Goal: Task Accomplishment & Management: Complete application form

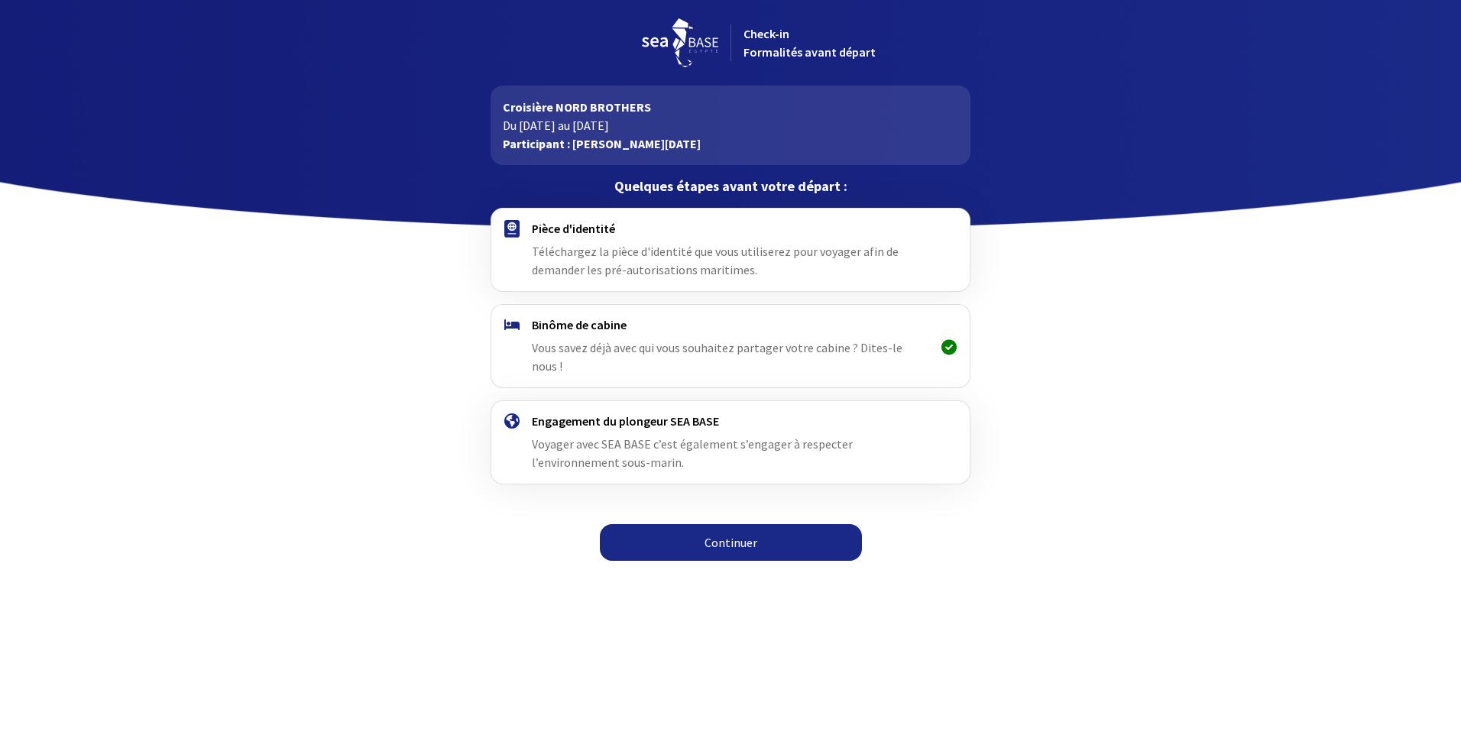
click at [616, 262] on span "Téléchargez la pièce d'identité que vous utiliserez pour voyager afin de demand…" at bounding box center [715, 261] width 367 height 34
click at [720, 528] on link "Continuer" at bounding box center [731, 542] width 262 height 37
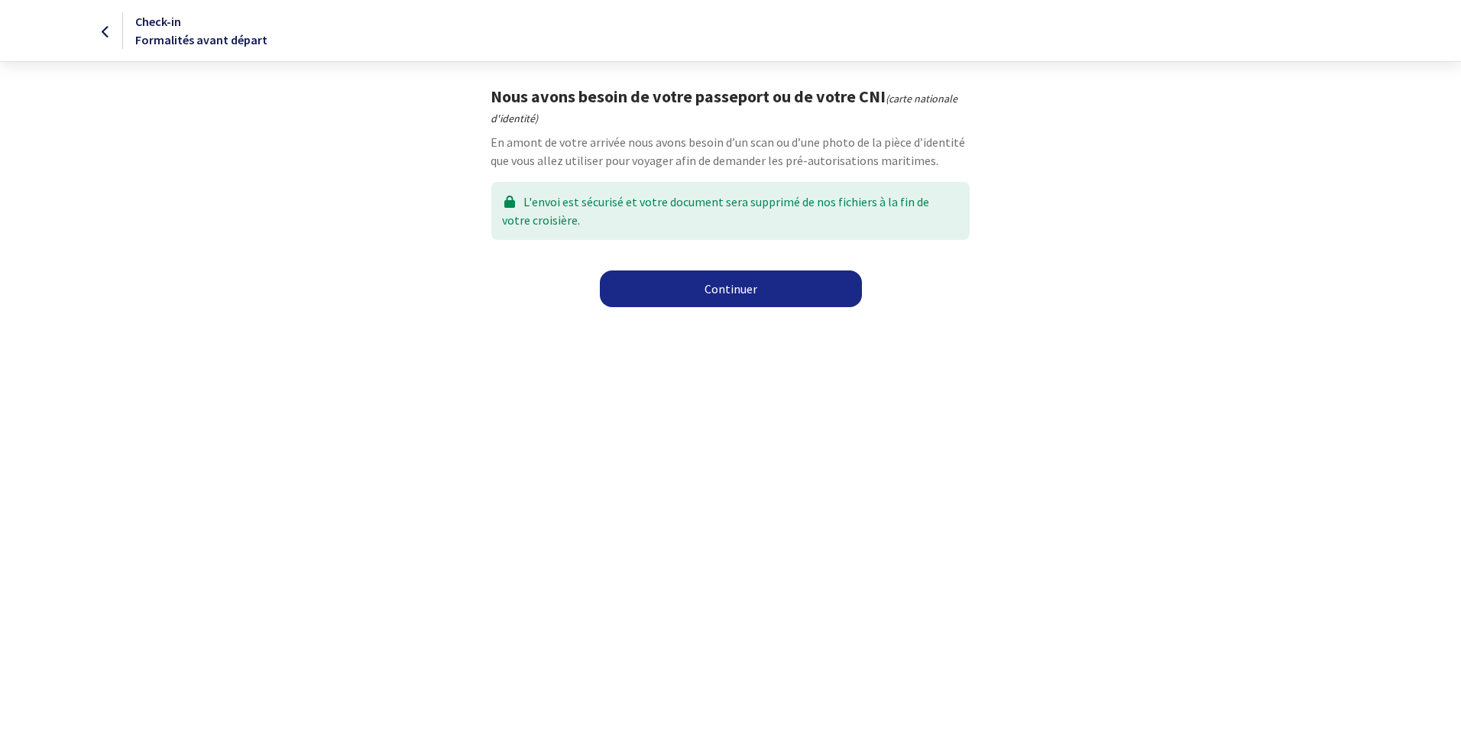
click at [710, 287] on link "Continuer" at bounding box center [731, 288] width 262 height 37
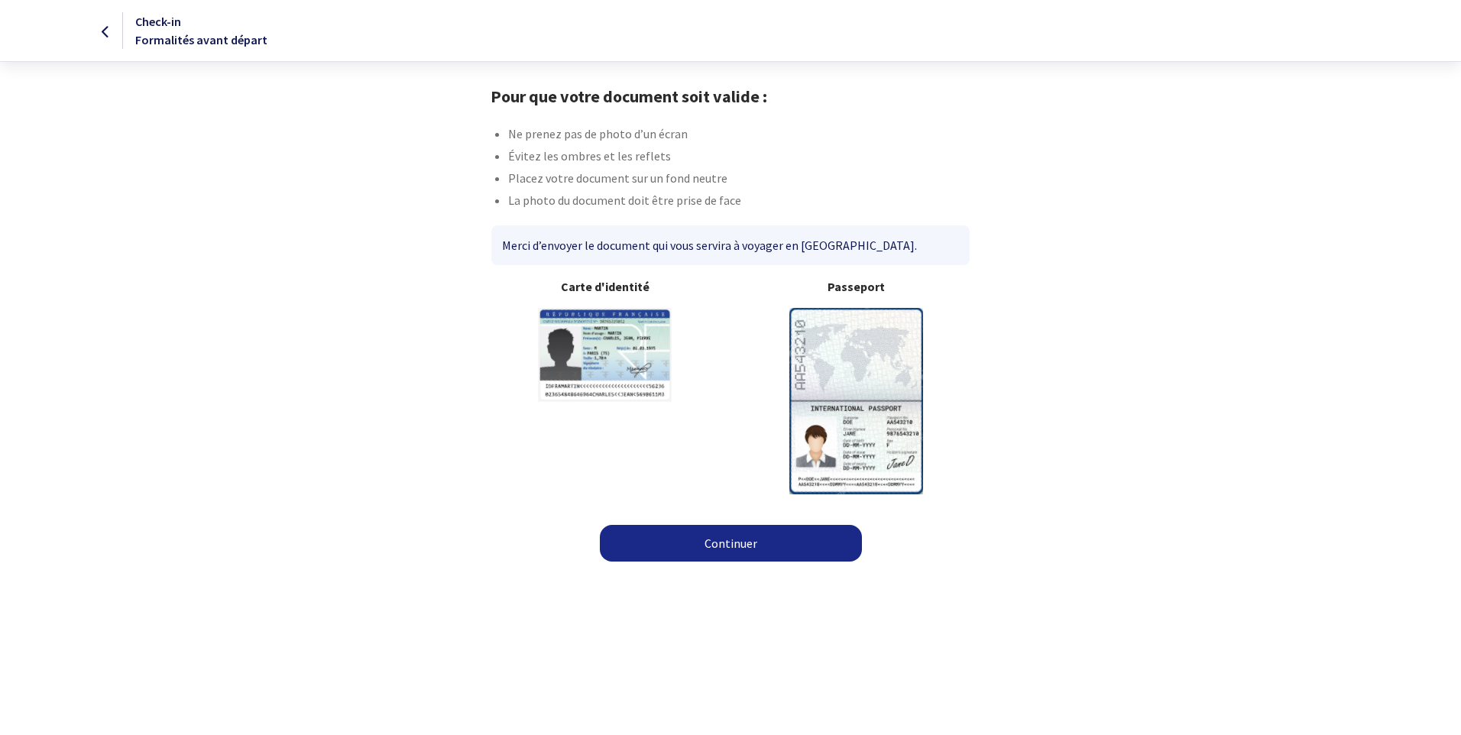
click at [722, 547] on link "Continuer" at bounding box center [731, 543] width 262 height 37
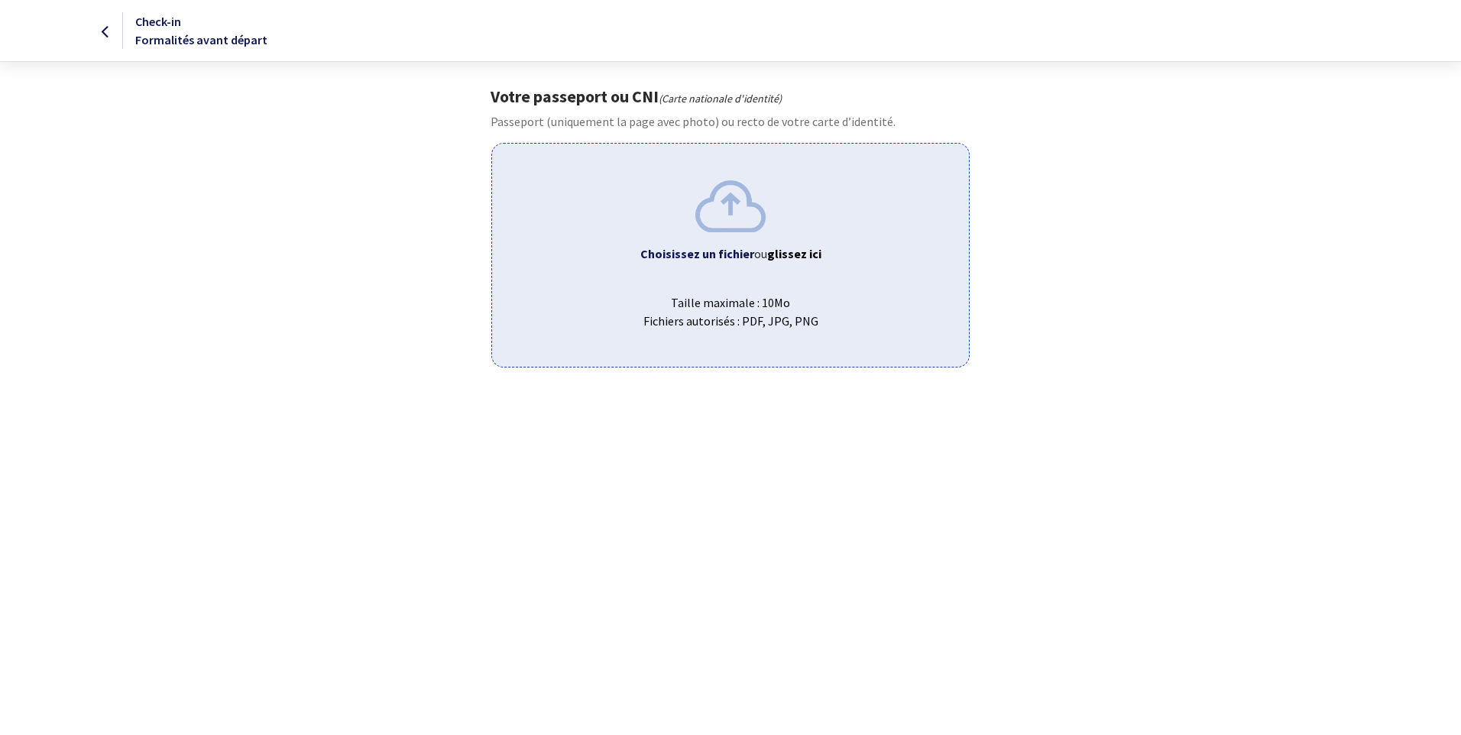
click at [720, 251] on b "Choisissez un fichier" at bounding box center [697, 253] width 114 height 15
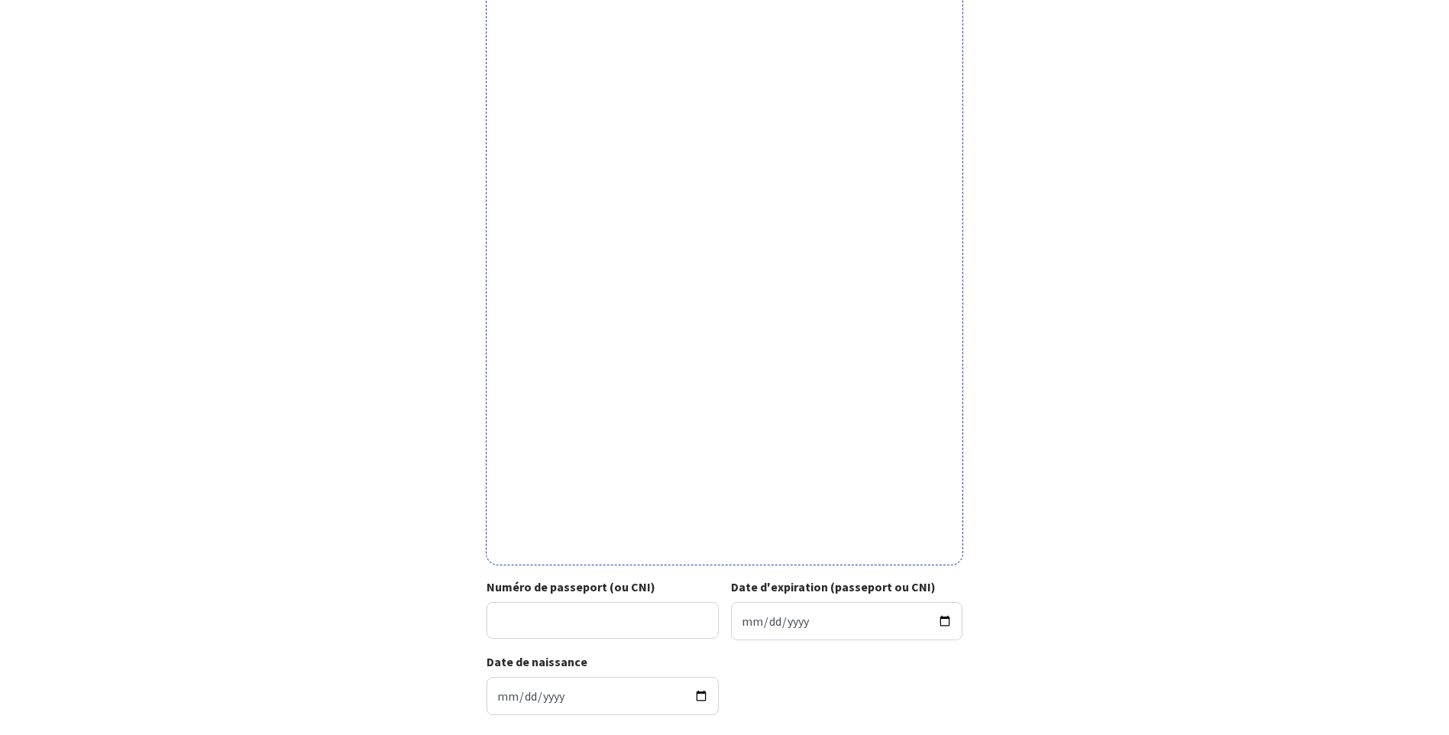
scroll to position [296, 0]
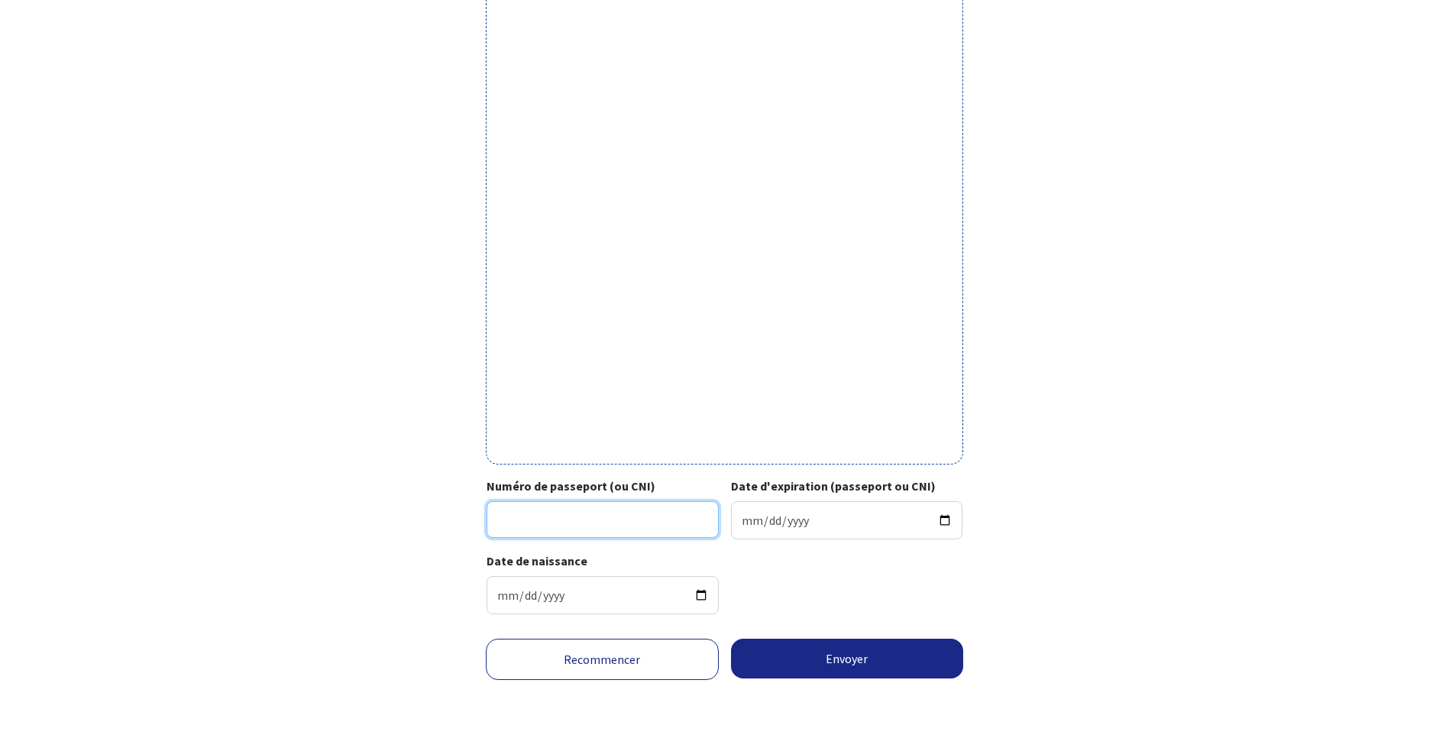
click at [533, 529] on input "Numéro de passeport (ou CNI)" at bounding box center [603, 519] width 232 height 37
type input "25DK98432"
click at [760, 527] on input "Date d'expiration (passeport ou CNI)" at bounding box center [847, 520] width 232 height 38
click at [745, 527] on input "Date d'expiration (passeport ou CNI)" at bounding box center [847, 520] width 232 height 38
type input "2035-06-12"
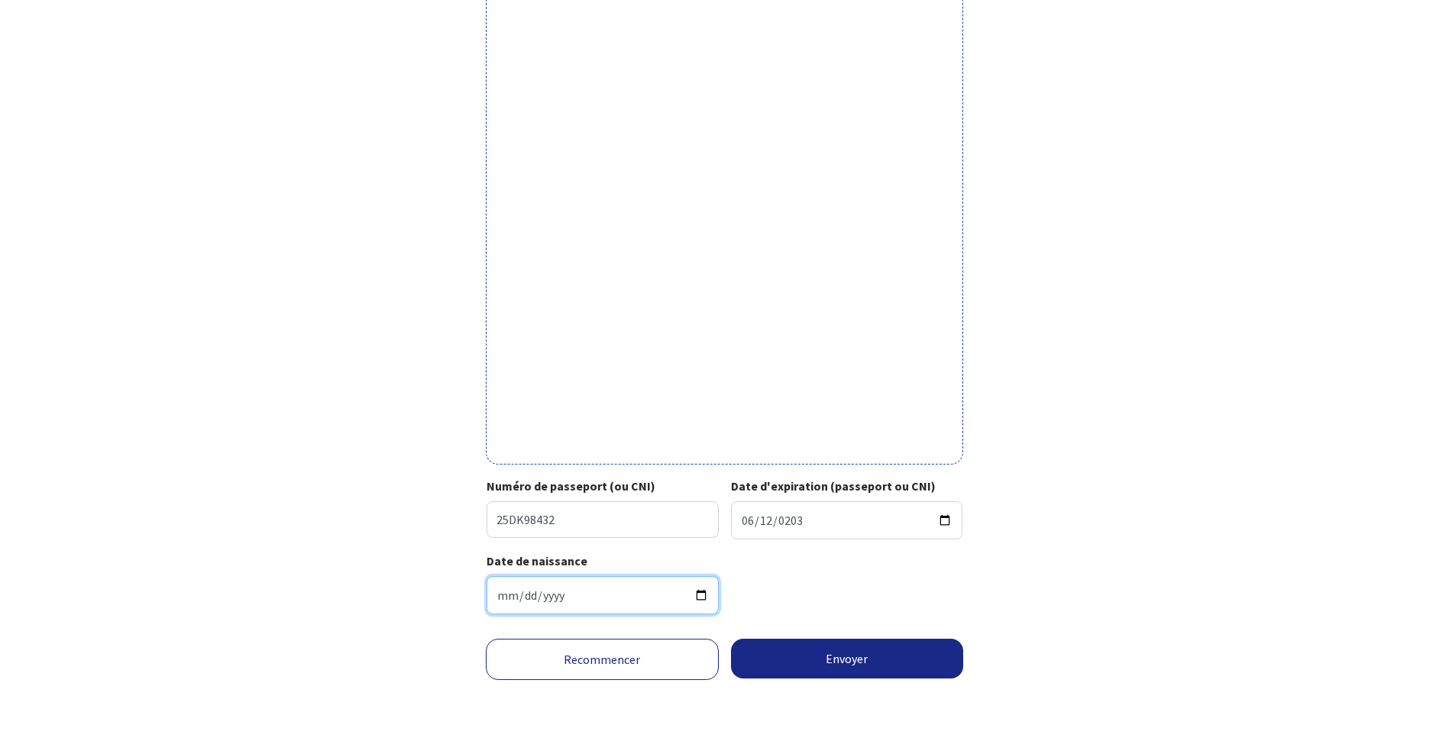
click at [549, 599] on input "1960-10-13" at bounding box center [603, 595] width 232 height 38
click at [834, 668] on button "Envoyer" at bounding box center [847, 659] width 233 height 40
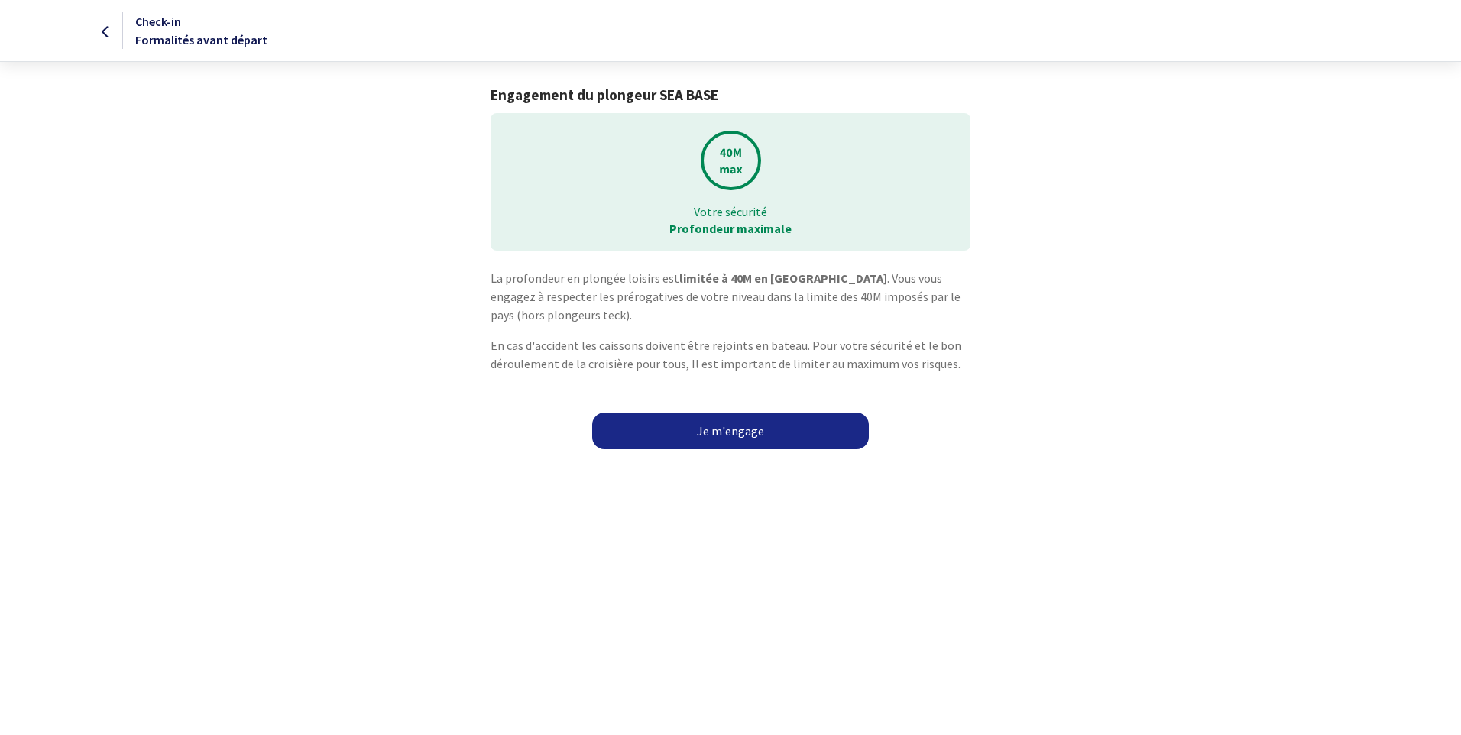
click at [722, 435] on link "Je m'engage" at bounding box center [730, 431] width 277 height 37
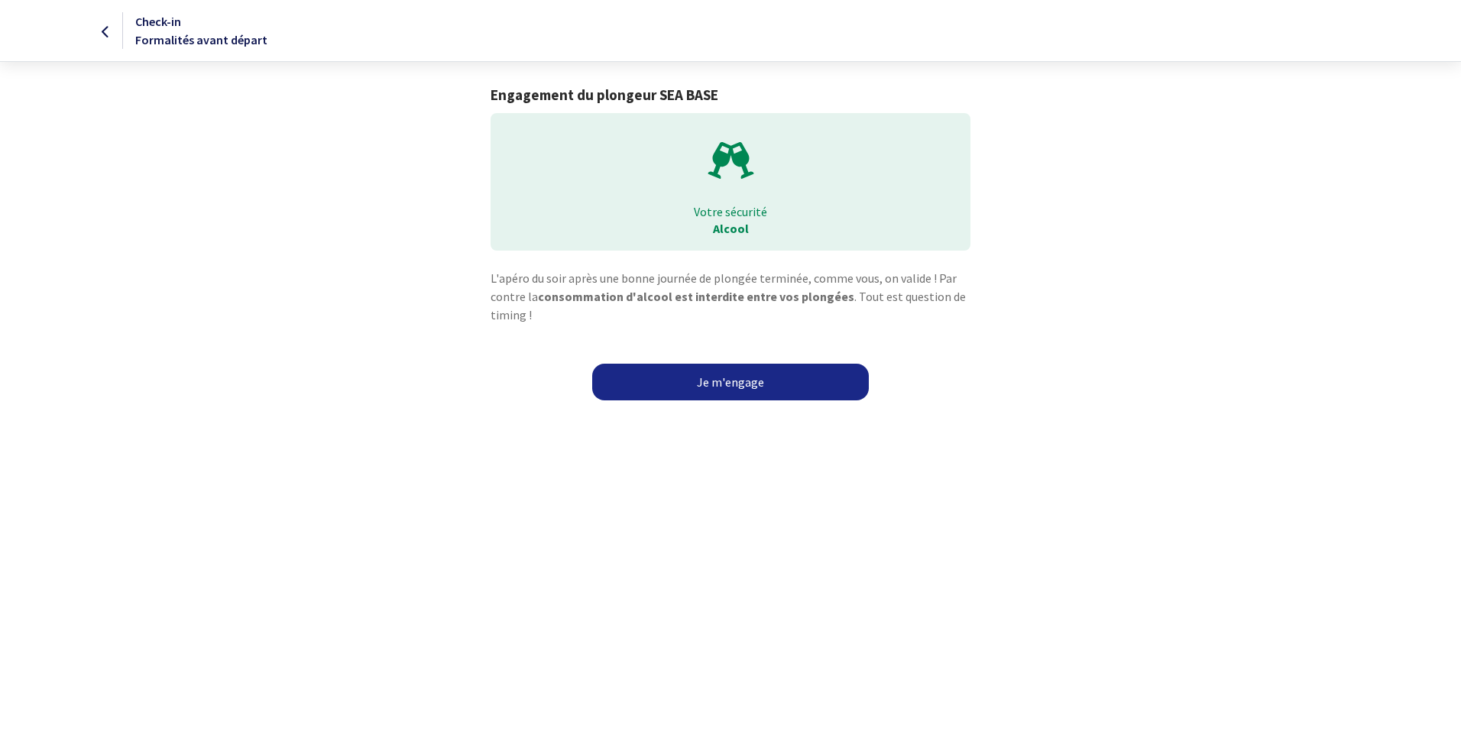
click at [719, 380] on link "Je m'engage" at bounding box center [730, 382] width 277 height 37
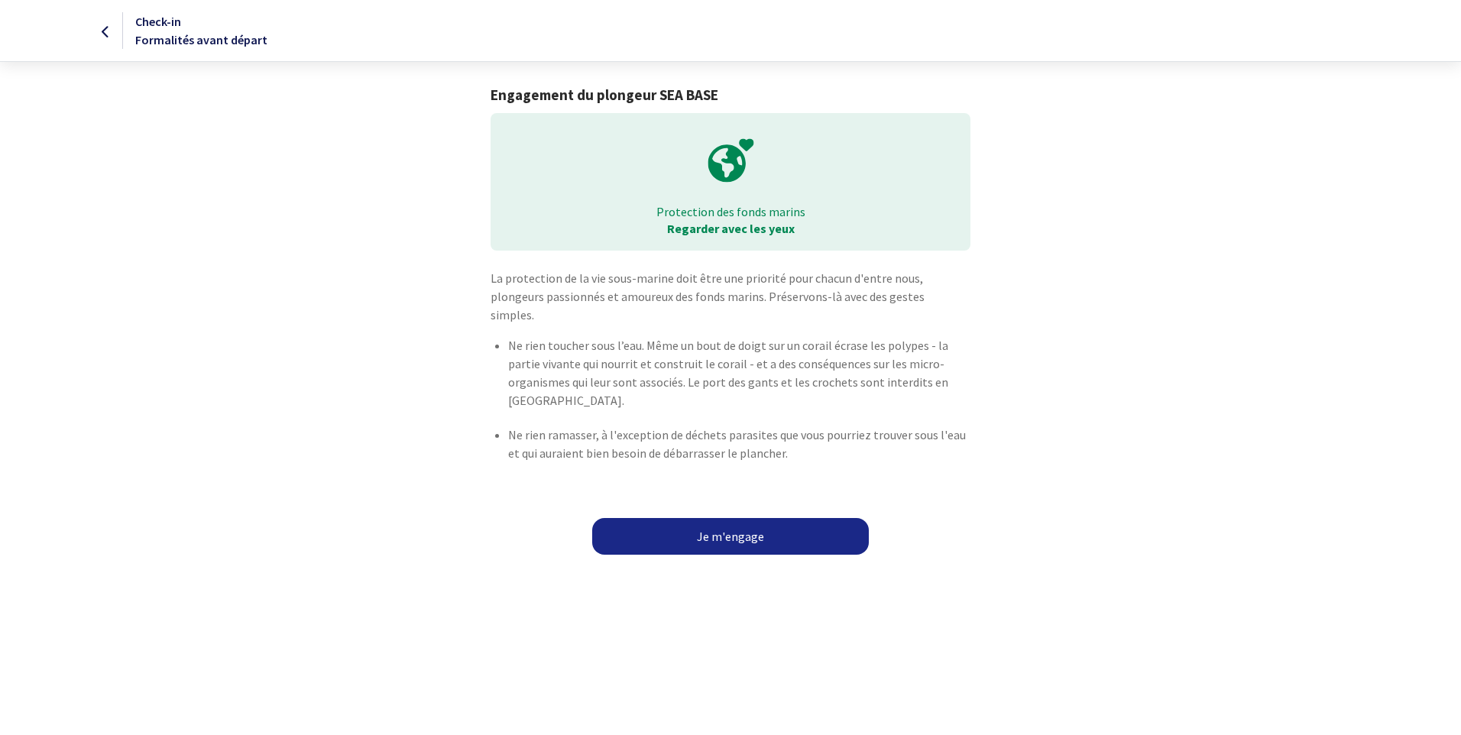
click at [726, 522] on link "Je m'engage" at bounding box center [730, 536] width 277 height 37
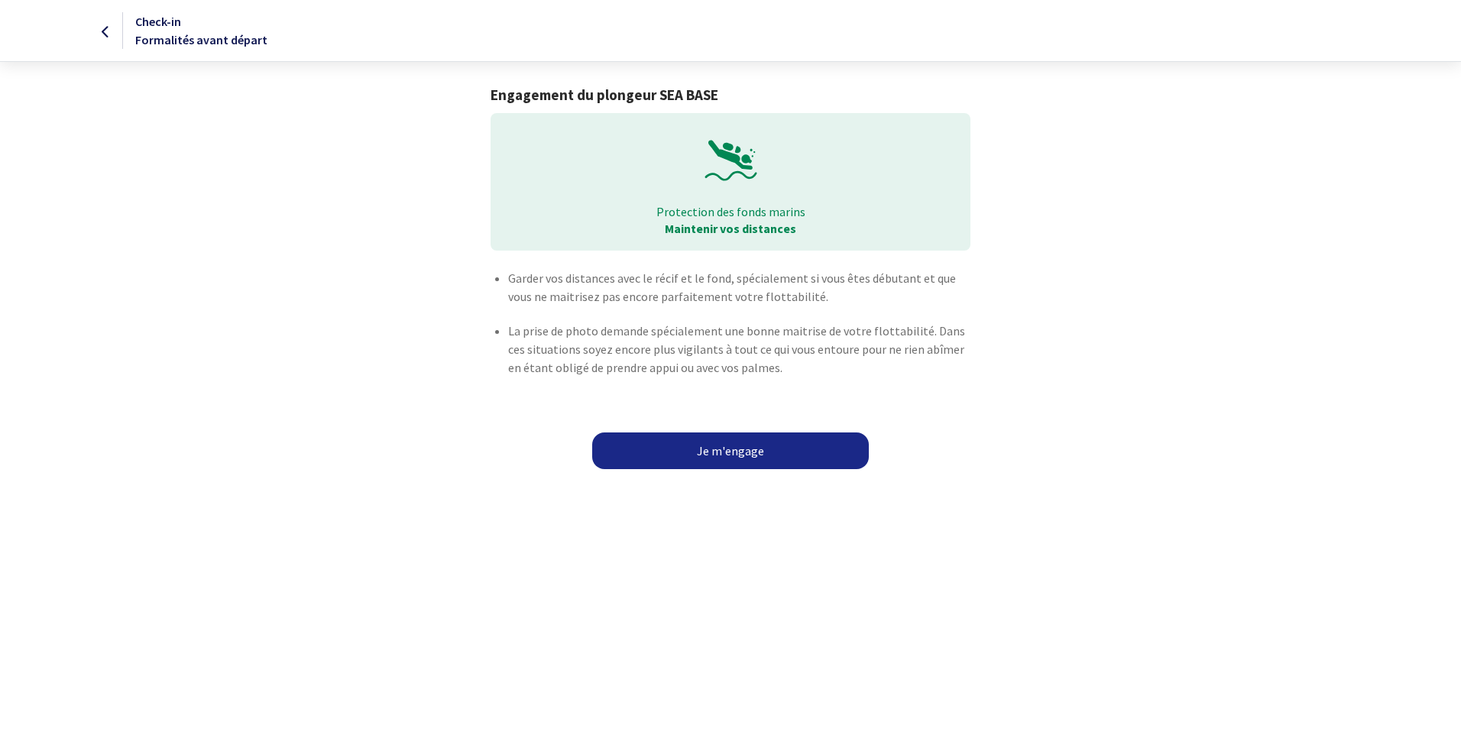
click at [715, 449] on link "Je m'engage" at bounding box center [730, 450] width 277 height 37
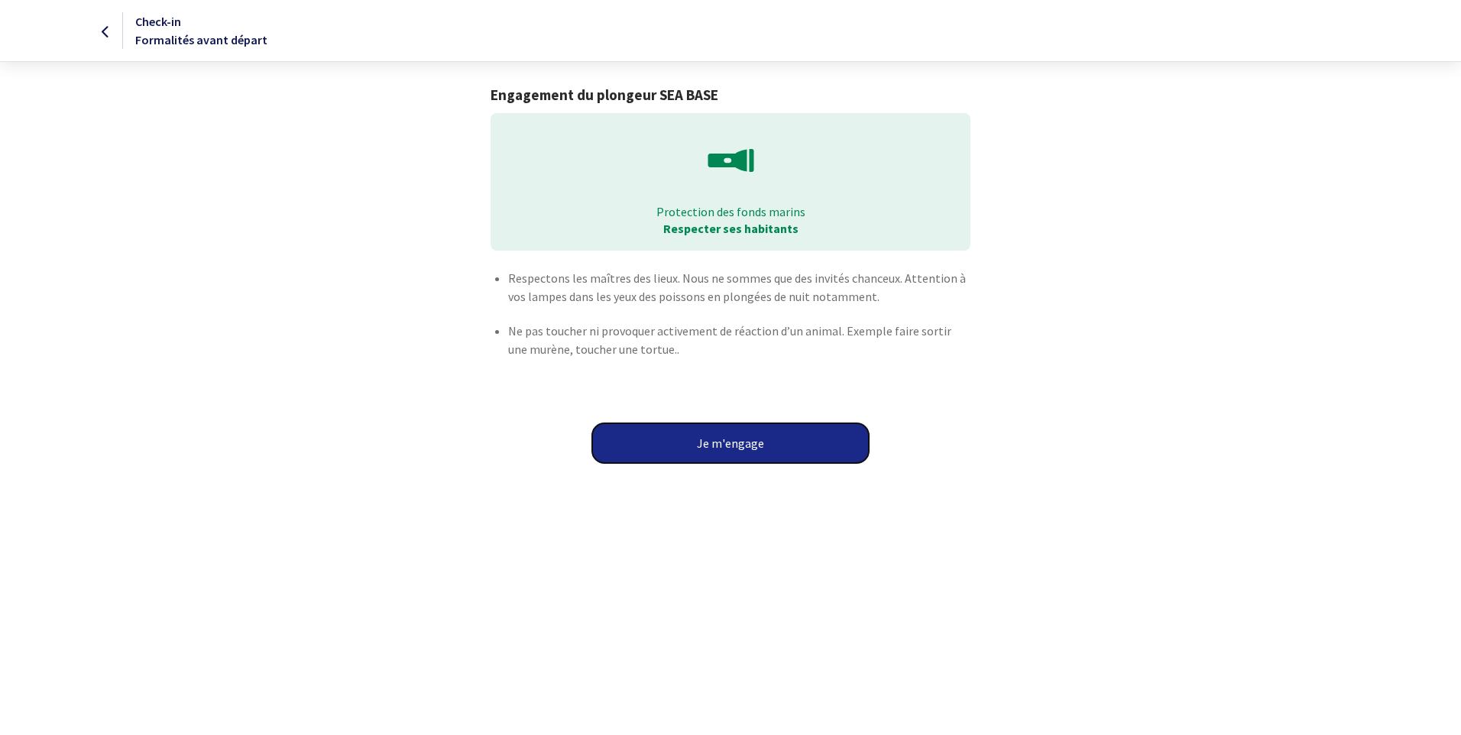
click at [724, 439] on button "Je m'engage" at bounding box center [730, 443] width 277 height 40
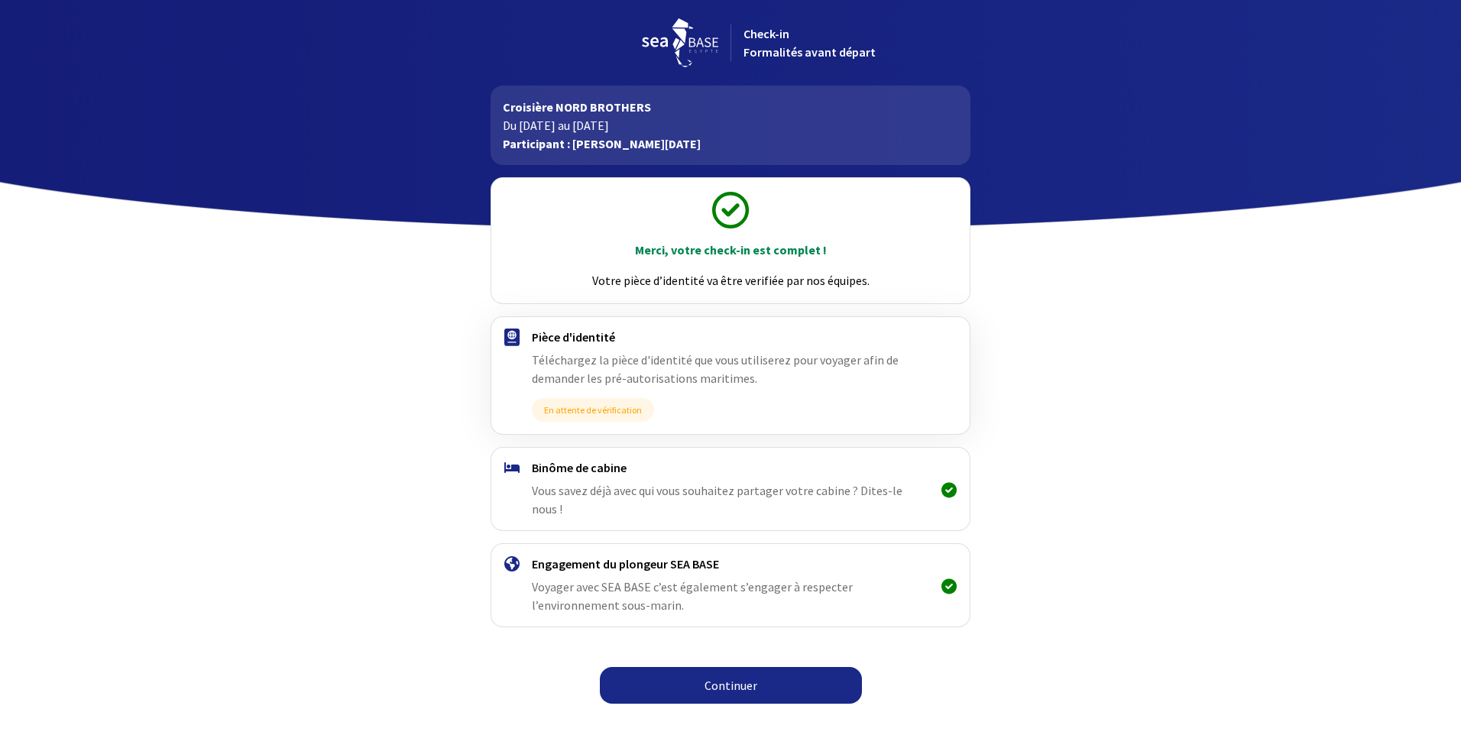
click at [734, 497] on span "Vous savez déjà avec qui vous souhaitez partager votre cabine ? Dites-le nous !" at bounding box center [717, 500] width 371 height 34
click at [744, 675] on link "Continuer" at bounding box center [731, 685] width 262 height 37
click at [821, 667] on link "Continuer" at bounding box center [731, 685] width 262 height 37
